Goal: Find specific page/section: Find specific page/section

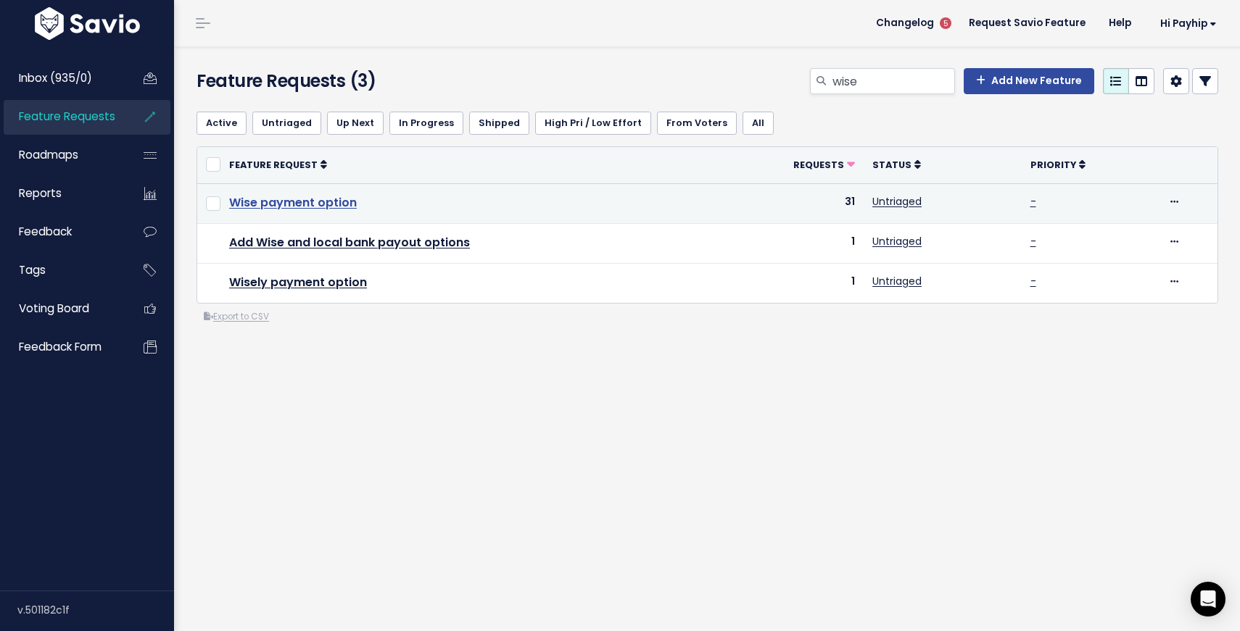
click at [310, 200] on link "Wise payment option" at bounding box center [293, 202] width 128 height 17
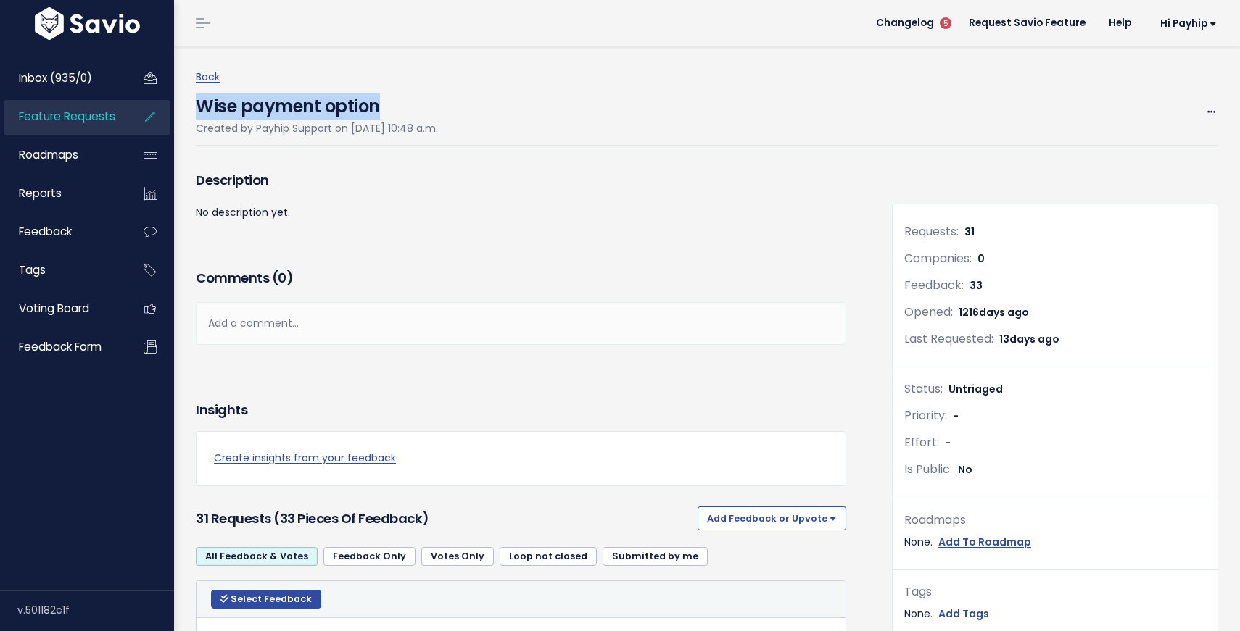
drag, startPoint x: 398, startPoint y: 101, endPoint x: 191, endPoint y: 96, distance: 207.4
copy h4 "Wise payment option"
click at [99, 115] on span "Feature Requests" at bounding box center [67, 116] width 96 height 15
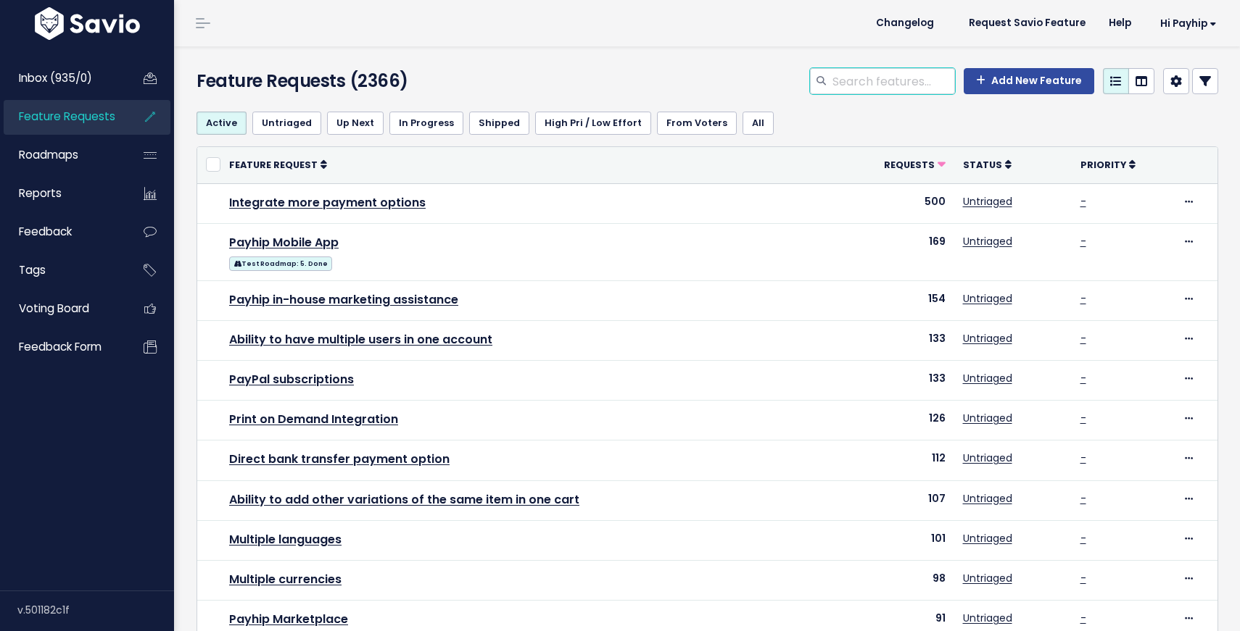
click at [922, 80] on input "search" at bounding box center [893, 81] width 124 height 26
type input "payoneer"
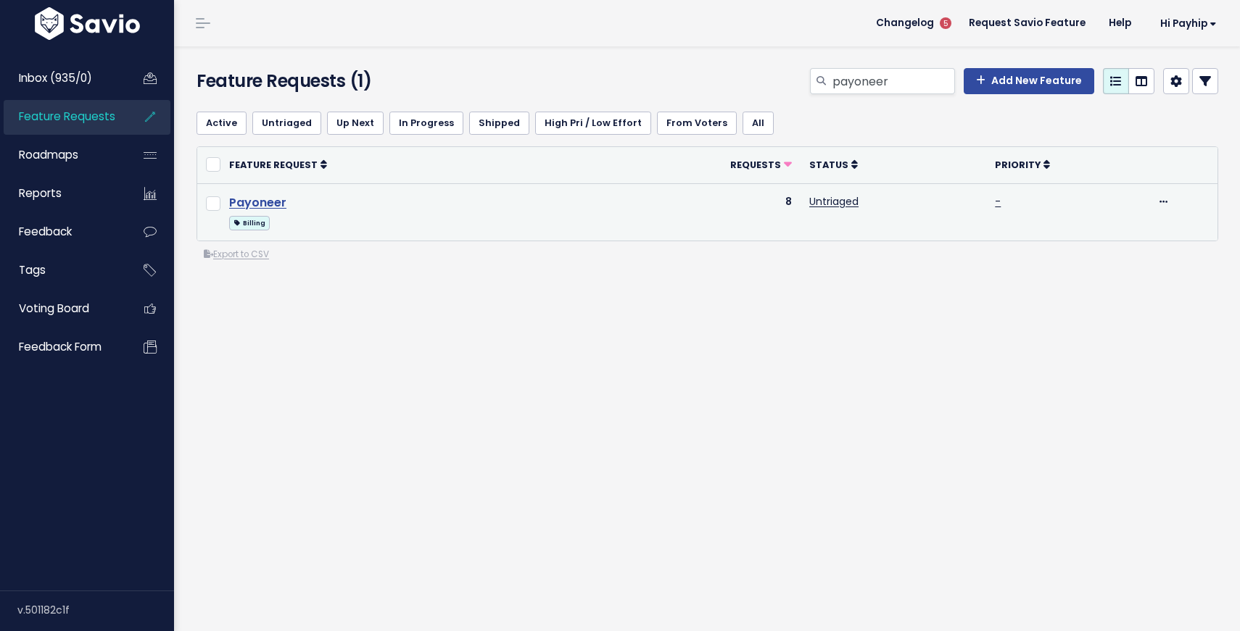
click at [260, 199] on link "Payoneer" at bounding box center [257, 202] width 57 height 17
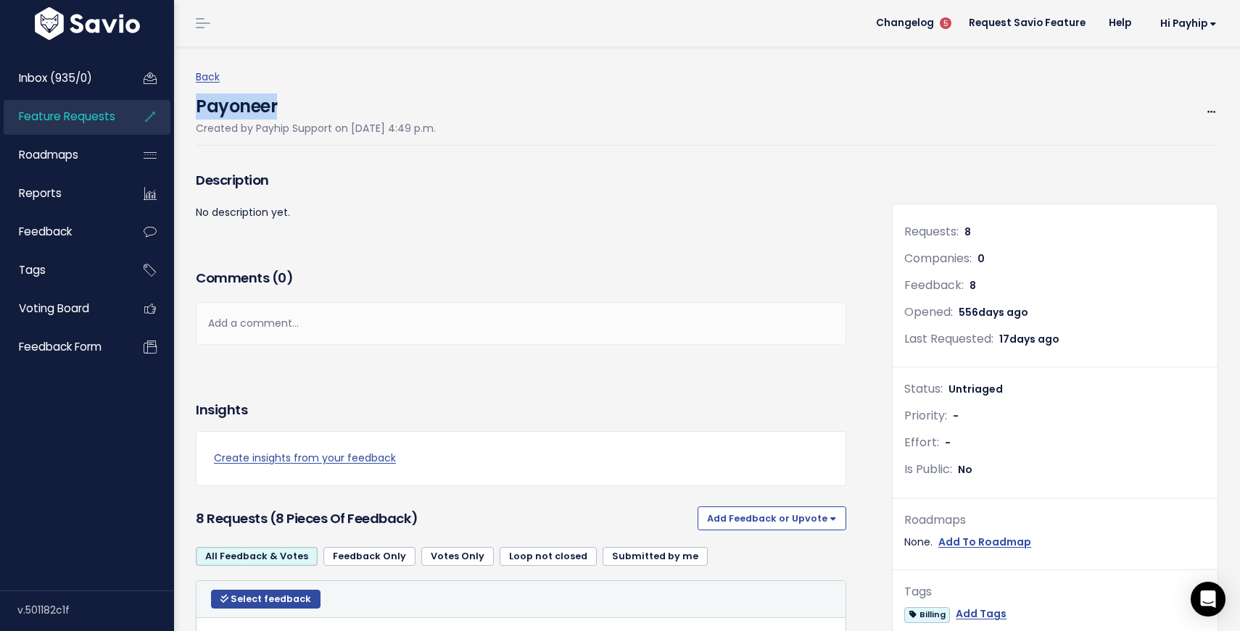
drag, startPoint x: 296, startPoint y: 101, endPoint x: 200, endPoint y: 101, distance: 95.7
click at [200, 101] on h4 "Payoneer" at bounding box center [316, 102] width 240 height 33
copy h4 "Payoneer"
